Goal: Transaction & Acquisition: Download file/media

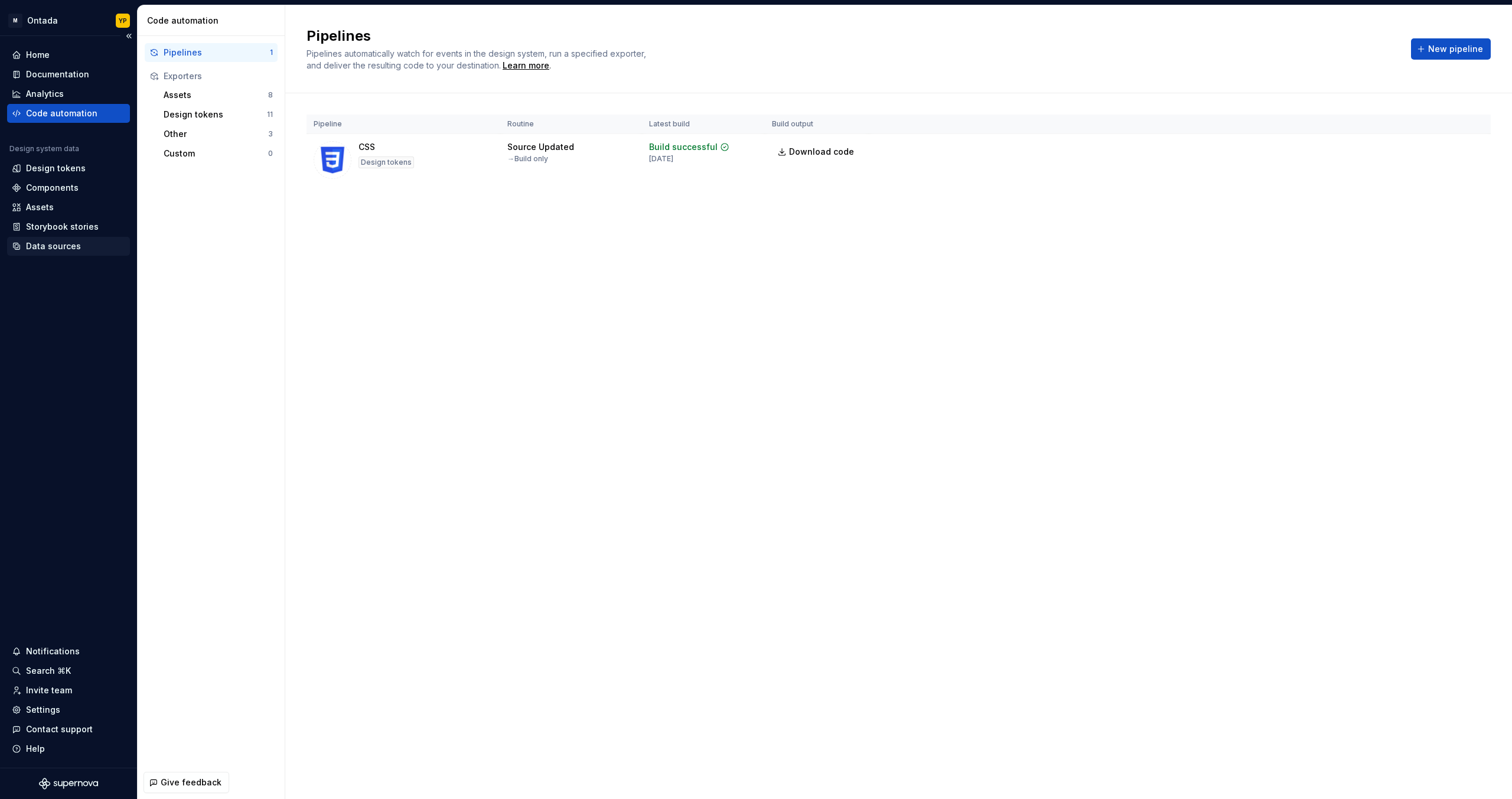
click at [55, 247] on div "Data sources" at bounding box center [53, 246] width 55 height 12
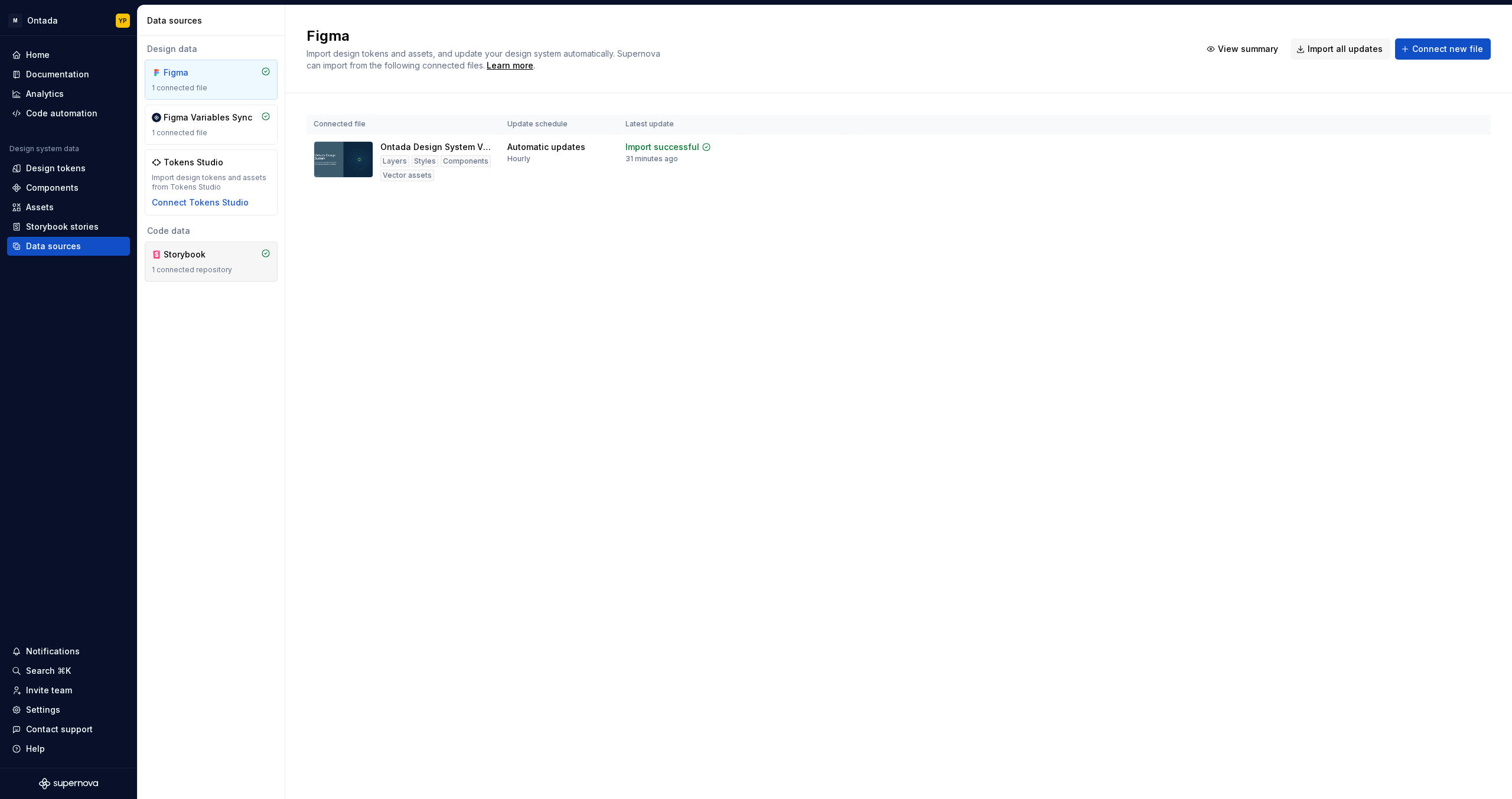
click at [252, 267] on div "1 connected repository" at bounding box center [211, 270] width 118 height 10
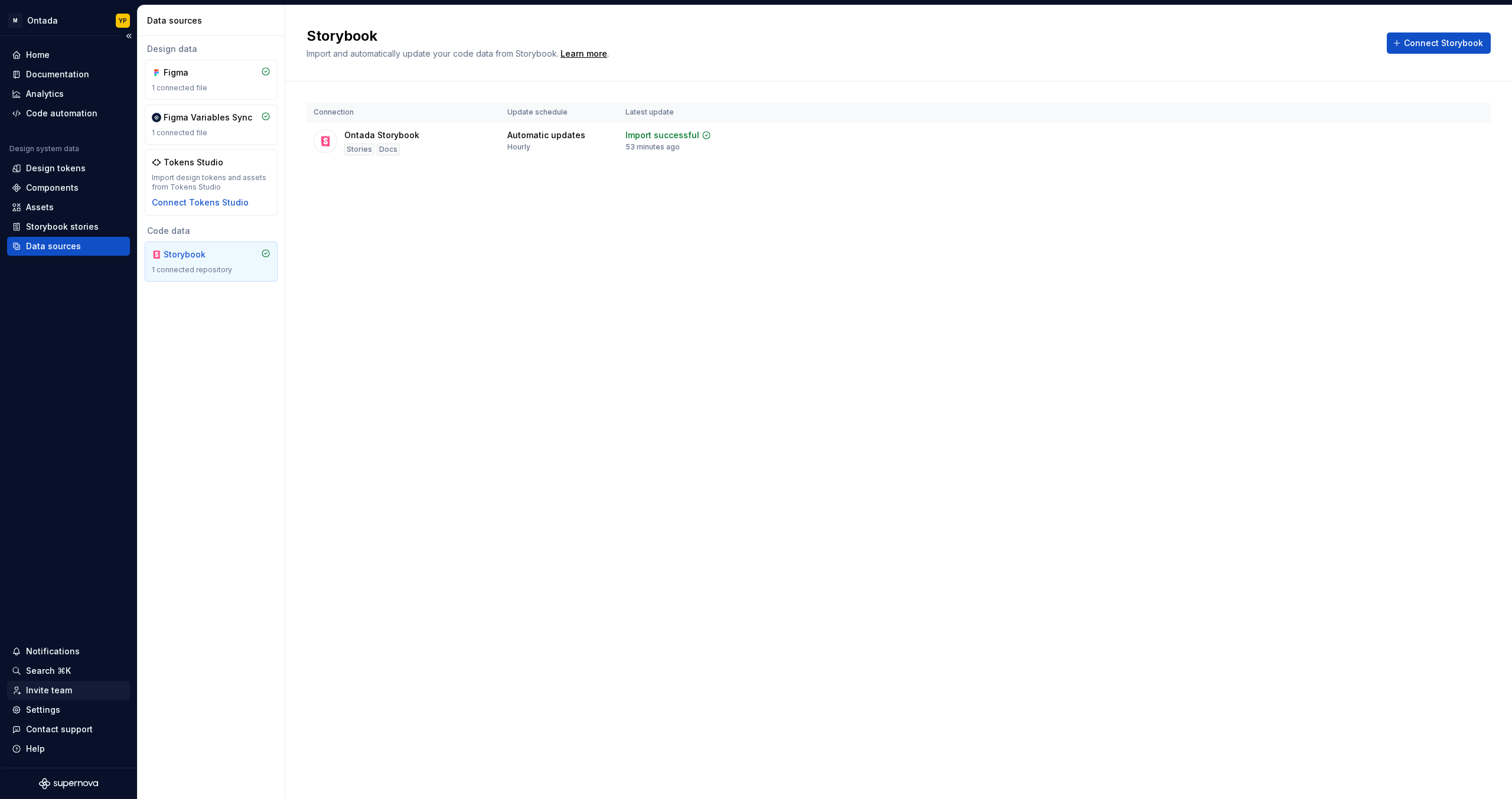
click at [69, 686] on div "Invite team" at bounding box center [48, 690] width 46 height 12
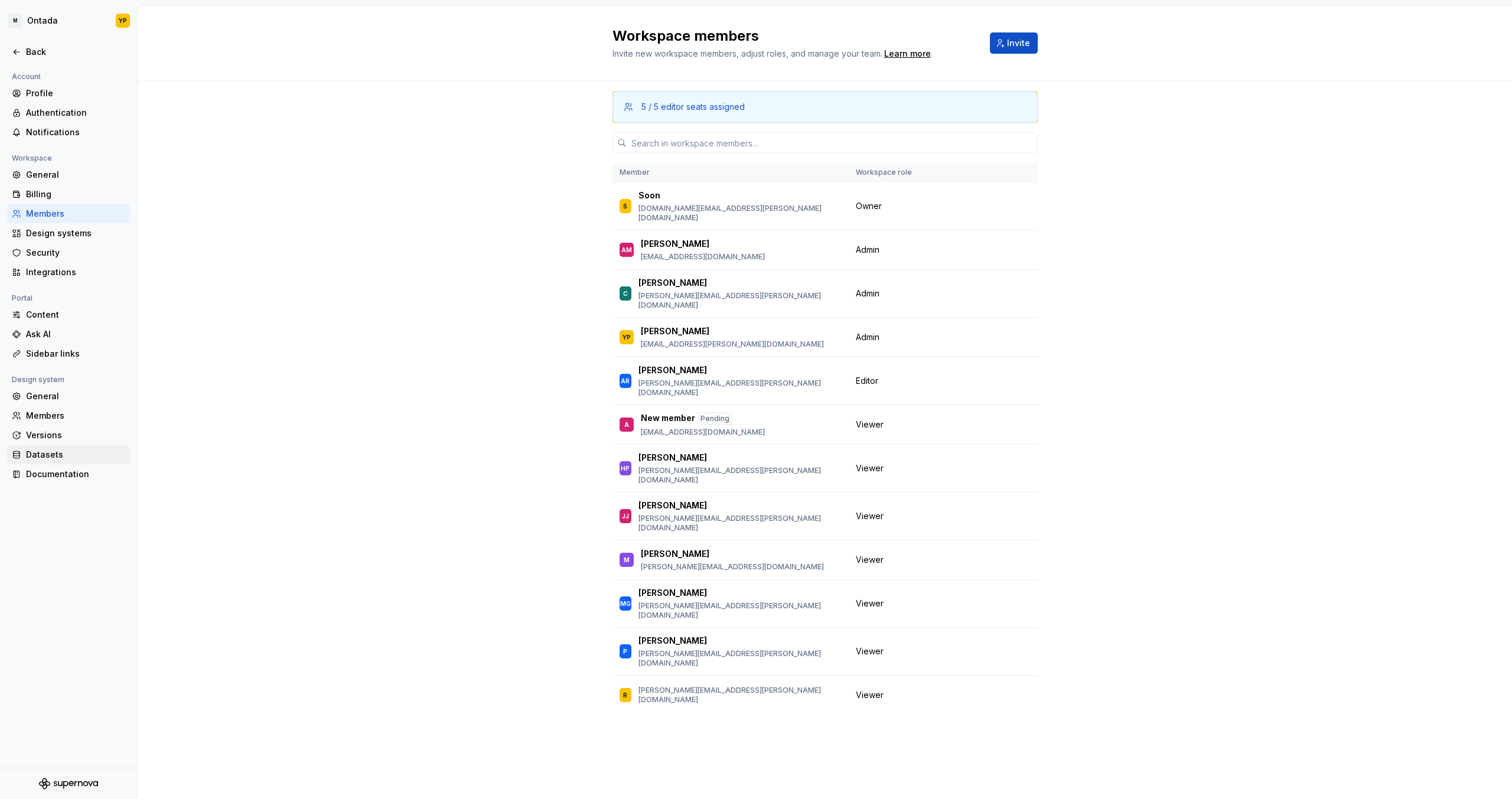
click at [58, 454] on div "Datasets" at bounding box center [75, 455] width 100 height 12
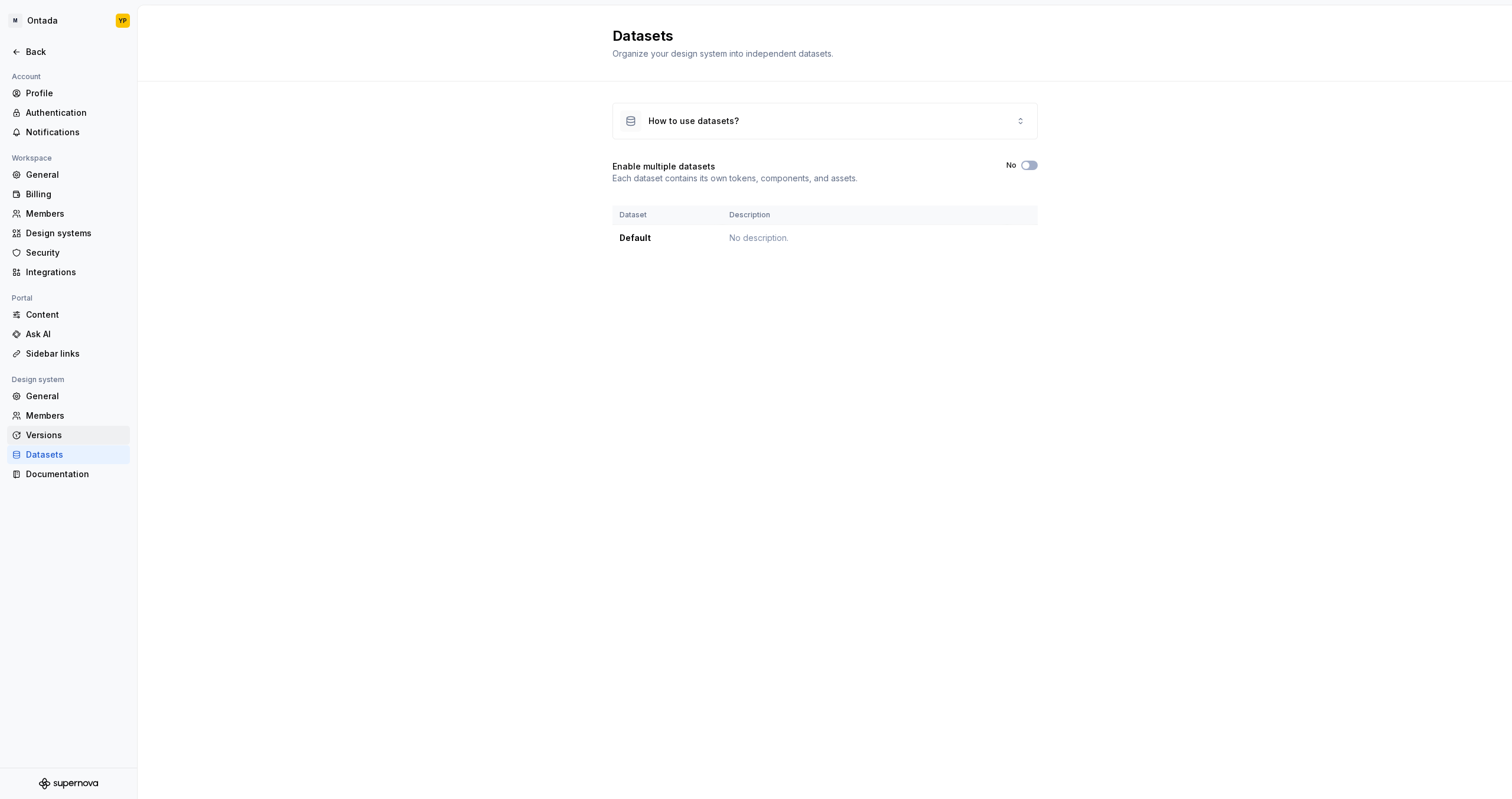
click at [46, 428] on div "Versions" at bounding box center [68, 435] width 123 height 19
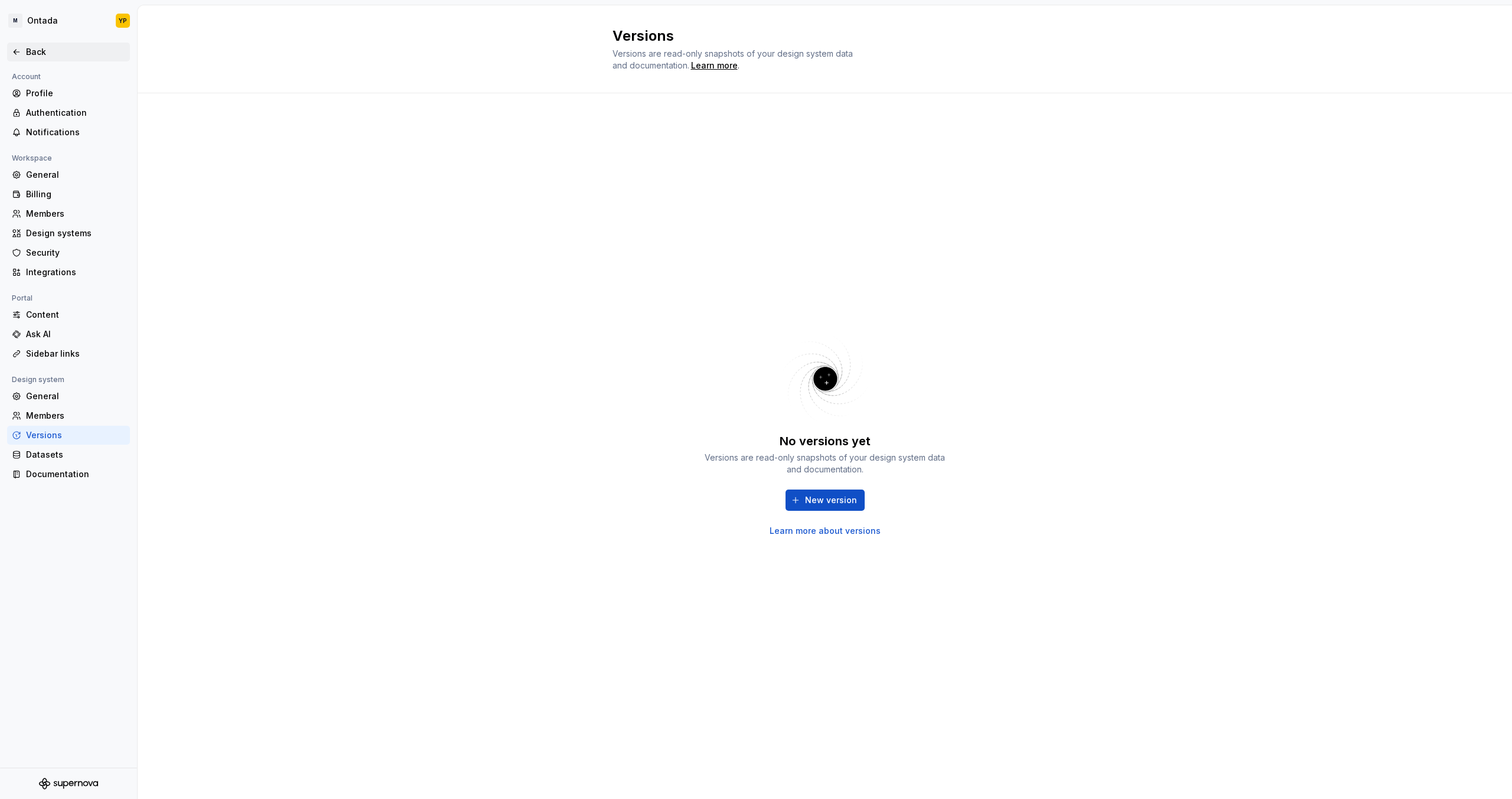
click at [15, 51] on icon at bounding box center [16, 52] width 10 height 10
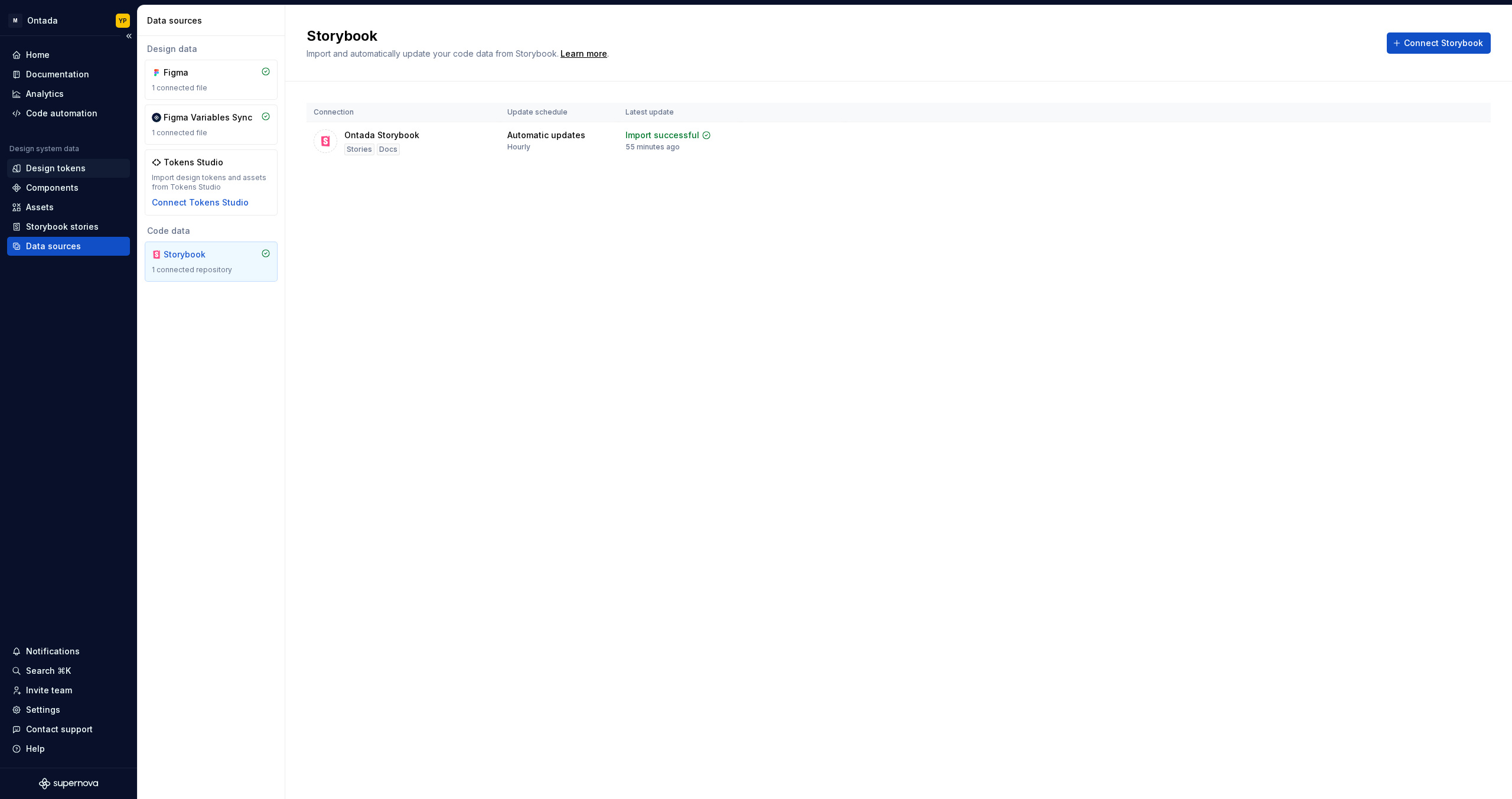
click at [61, 166] on div "Design tokens" at bounding box center [56, 168] width 60 height 12
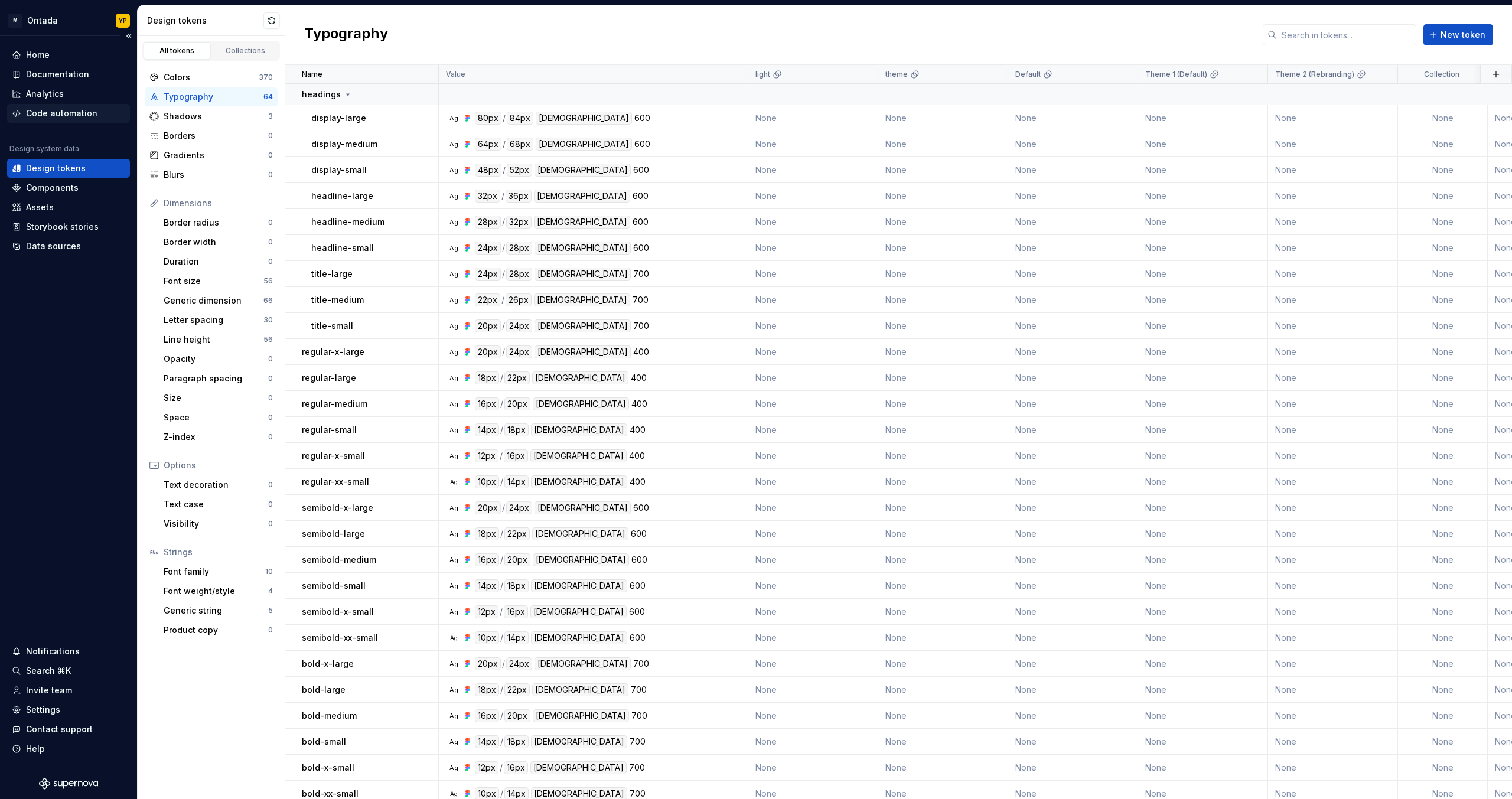
click at [63, 110] on div "Code automation" at bounding box center [62, 113] width 72 height 12
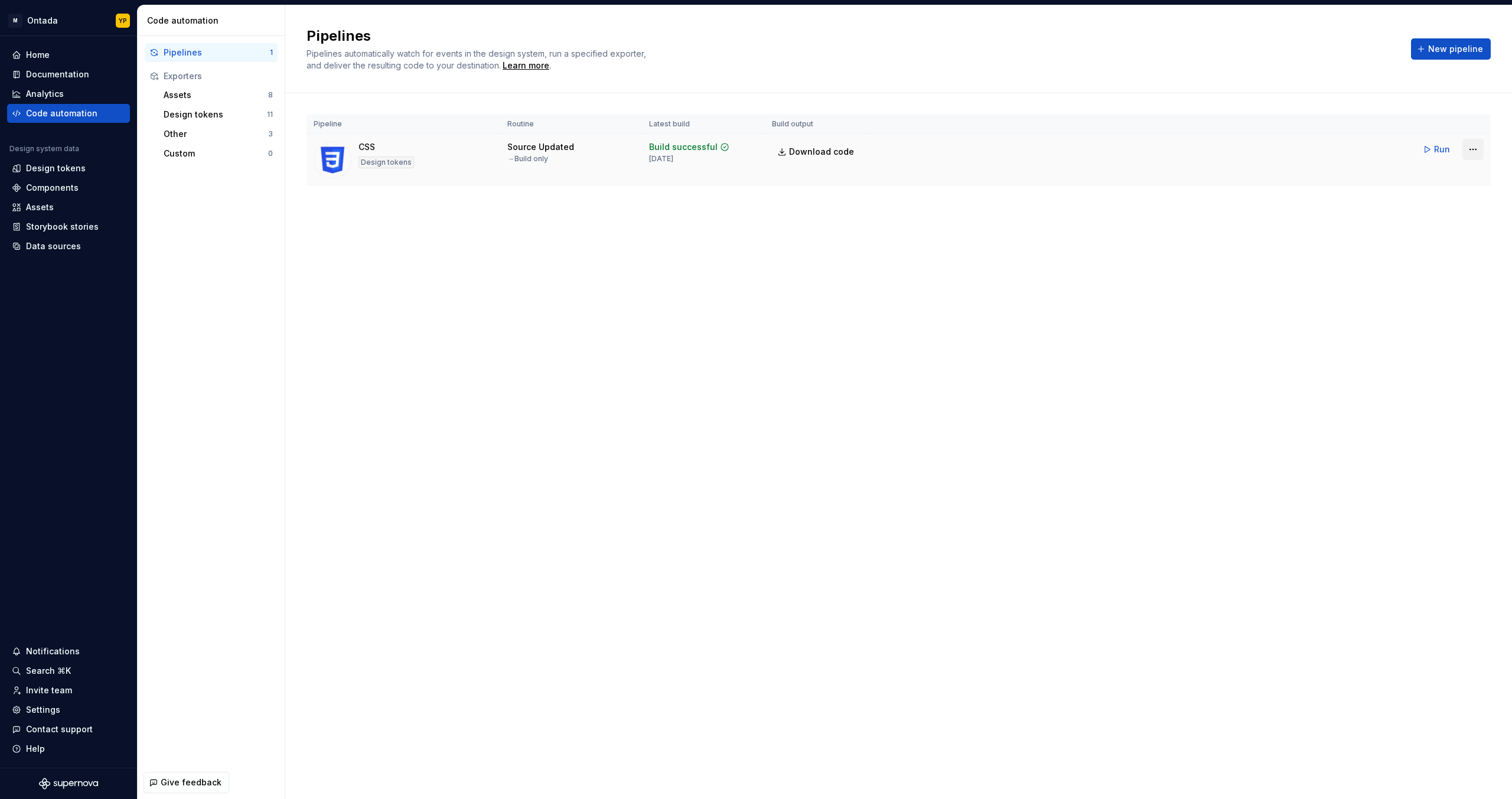
click at [1473, 149] on html "M Ontada YP Home Documentation Analytics Code automation Design system data Des…" at bounding box center [756, 399] width 1512 height 799
click at [799, 153] on html "M Ontada YP Home Documentation Analytics Code automation Design system data Des…" at bounding box center [756, 399] width 1512 height 799
click at [805, 152] on span "Download code" at bounding box center [821, 152] width 65 height 12
drag, startPoint x: 358, startPoint y: 147, endPoint x: 463, endPoint y: 197, distance: 116.3
click at [375, 146] on div "CSS Design tokens" at bounding box center [404, 160] width 179 height 38
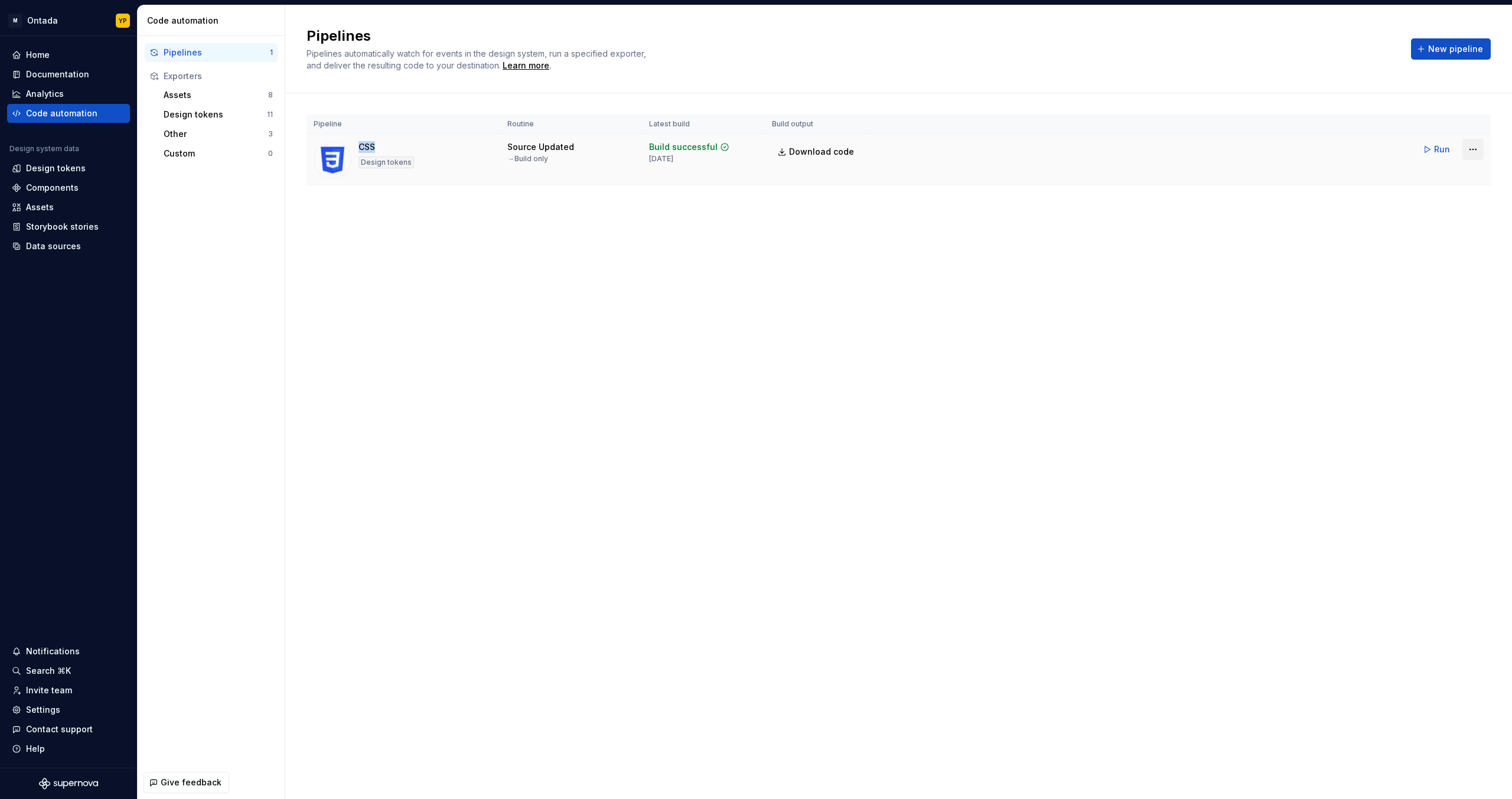
click at [1470, 152] on html "M Ontada YP Home Documentation Analytics Code automation Design system data Des…" at bounding box center [756, 399] width 1512 height 799
click at [1058, 331] on html "M Ontada YP Home Documentation Analytics Code automation Design system data Des…" at bounding box center [756, 399] width 1512 height 799
click at [67, 89] on div "Analytics" at bounding box center [68, 93] width 113 height 12
